Goal: Find contact information: Find contact information

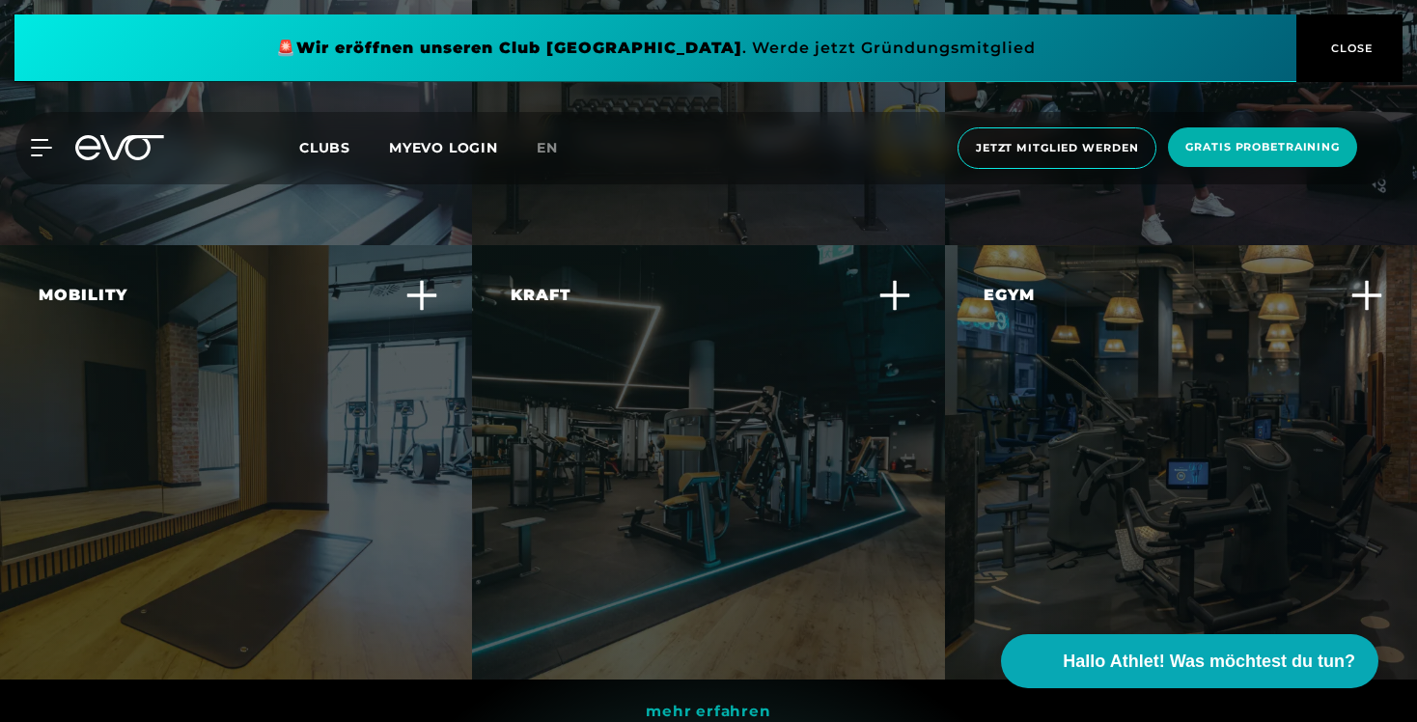
scroll to position [5701, 0]
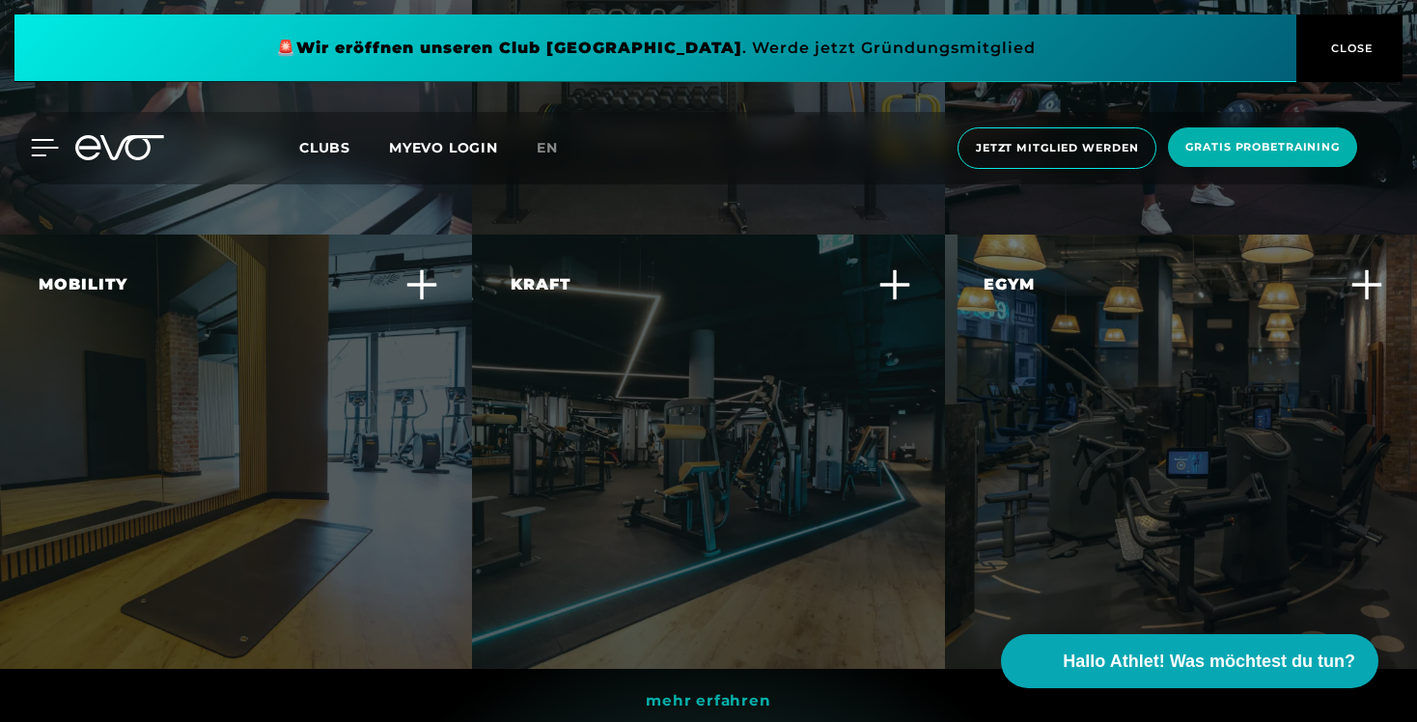
click at [38, 142] on icon at bounding box center [45, 147] width 28 height 17
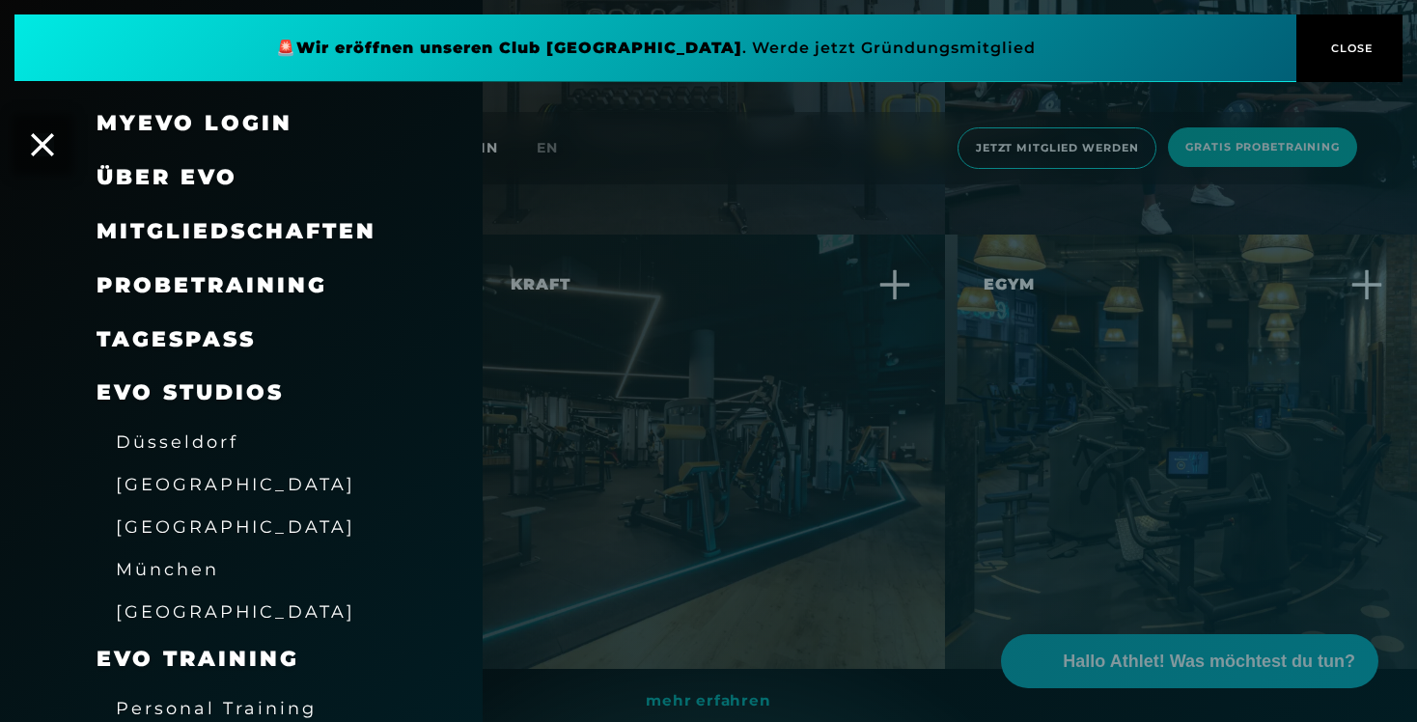
click at [159, 530] on span "[GEOGRAPHIC_DATA]" at bounding box center [235, 526] width 239 height 20
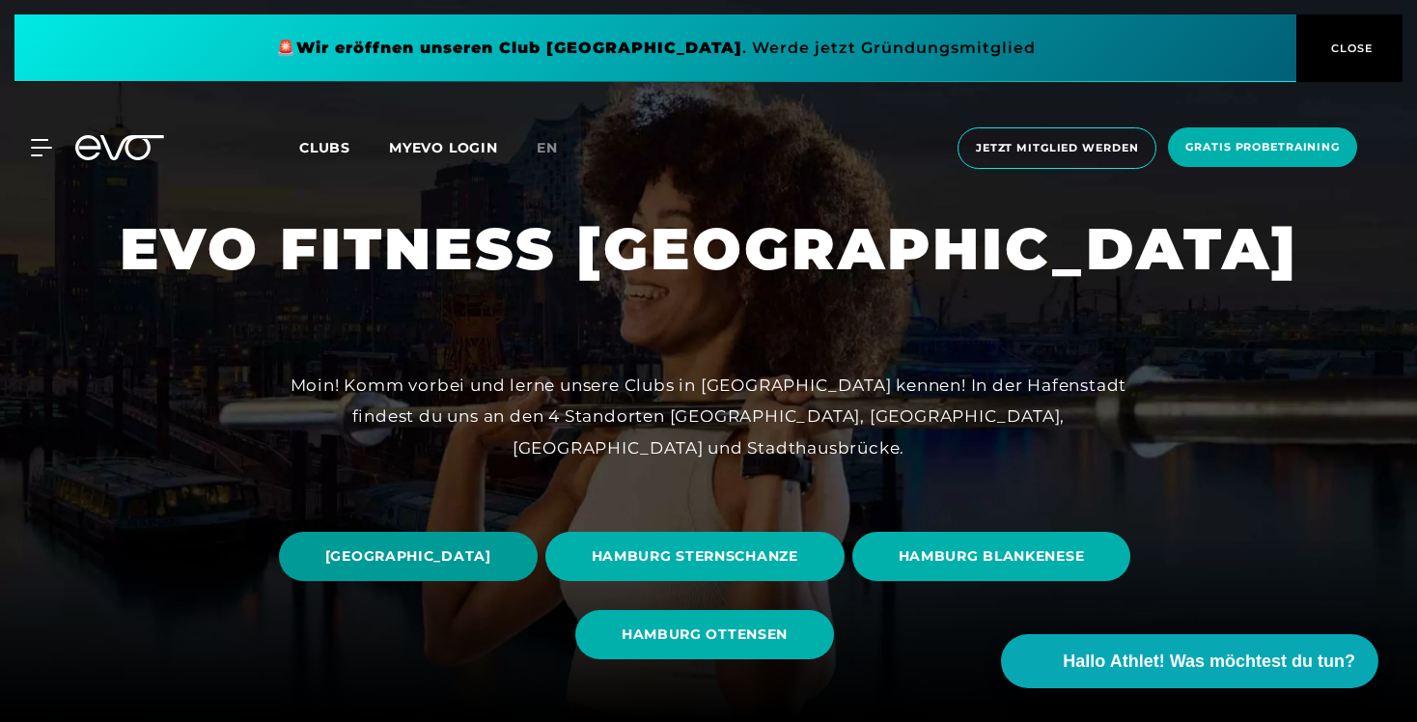
click at [491, 553] on span "[GEOGRAPHIC_DATA]" at bounding box center [408, 556] width 166 height 20
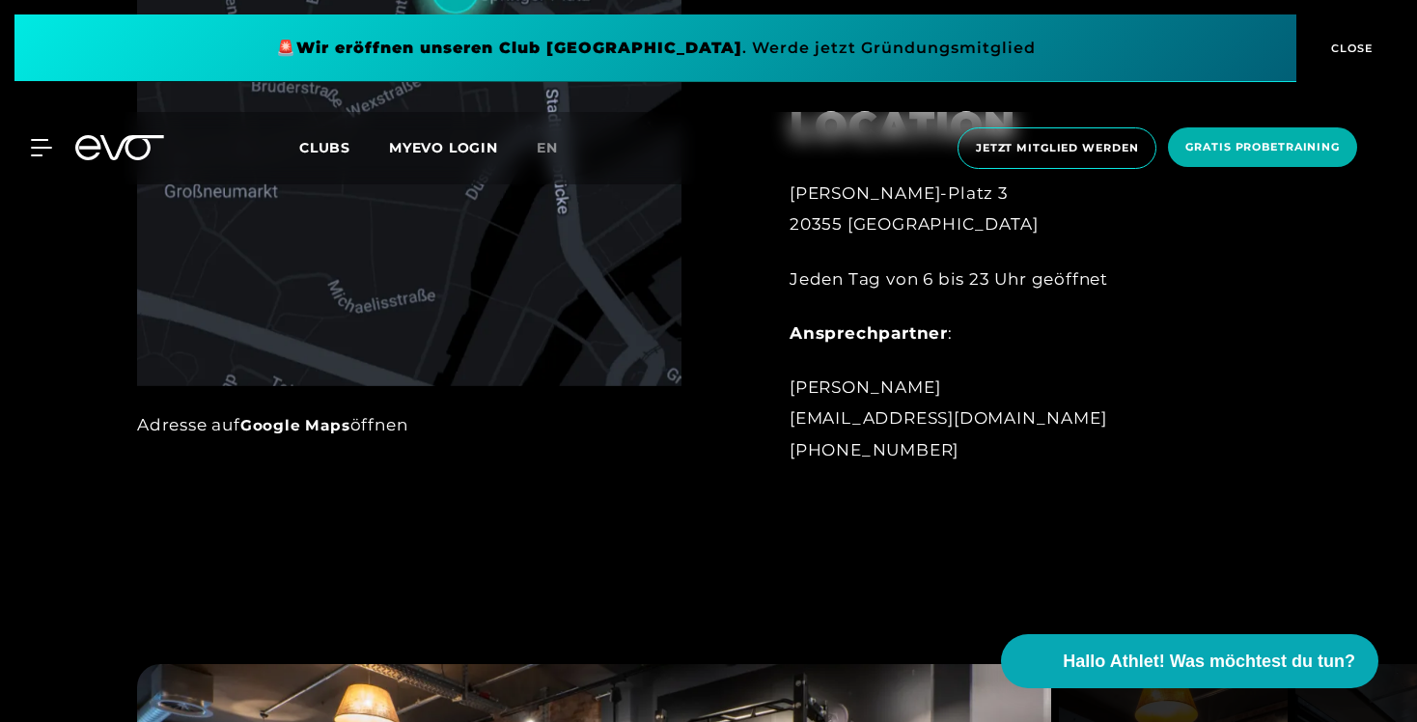
scroll to position [1177, 0]
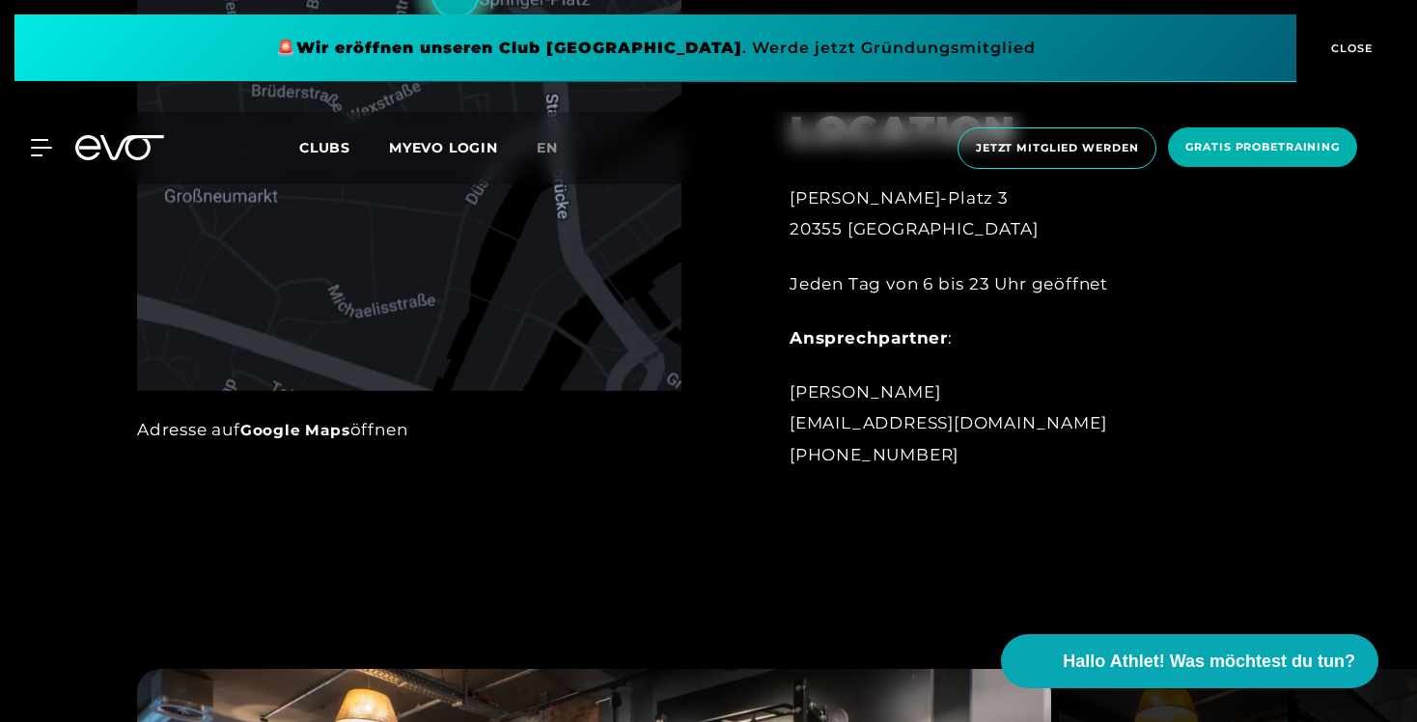
drag, startPoint x: 802, startPoint y: 455, endPoint x: 996, endPoint y: 454, distance: 194.0
click at [996, 454] on div "[PERSON_NAME] [EMAIL_ADDRESS][DOMAIN_NAME] [PHONE_NUMBER]" at bounding box center [1002, 423] width 425 height 94
copy div "49 172 7443967"
